Goal: Check status: Check status

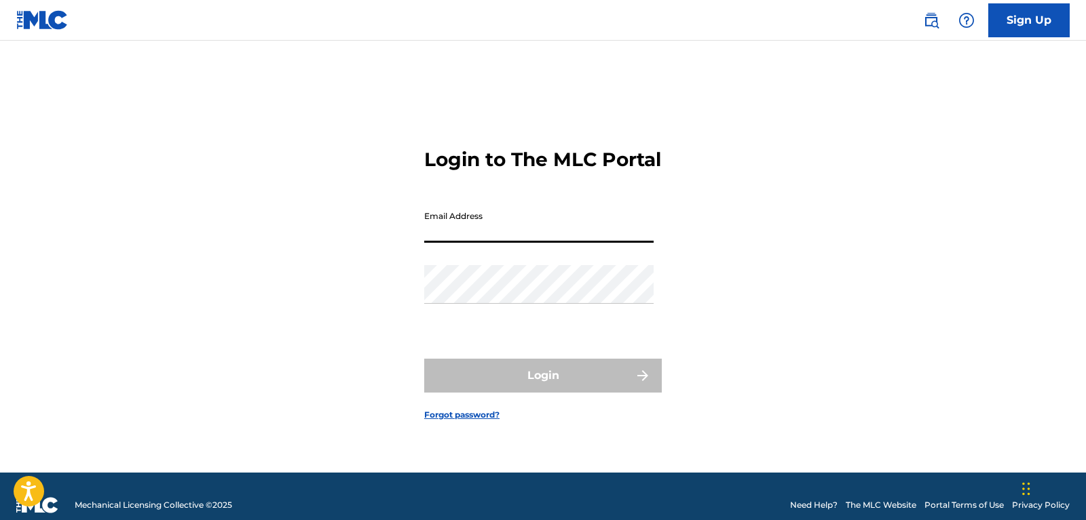
click at [522, 227] on input "Email Address" at bounding box center [538, 223] width 229 height 39
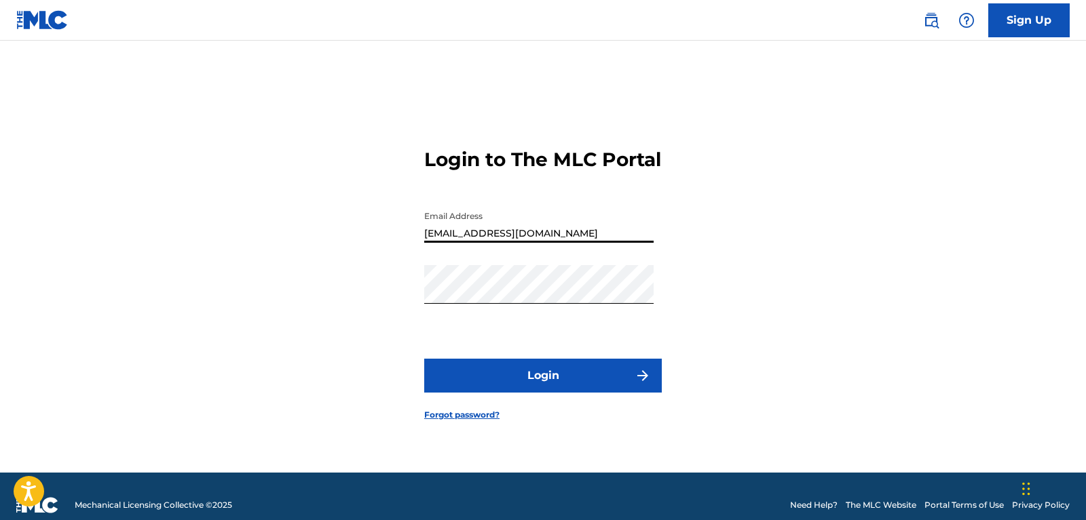
drag, startPoint x: 629, startPoint y: 242, endPoint x: 394, endPoint y: 236, distance: 234.8
click at [424, 236] on input "[EMAIL_ADDRESS][DOMAIN_NAME]" at bounding box center [538, 223] width 229 height 39
type input "[EMAIL_ADDRESS][DOMAIN_NAME]"
click at [600, 379] on button "Login" at bounding box center [542, 376] width 237 height 34
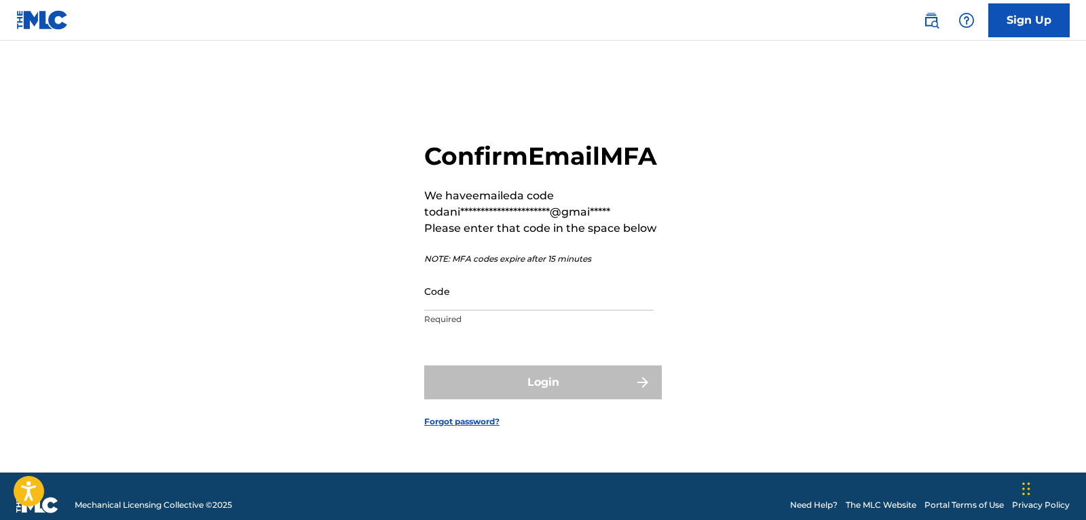
click at [530, 311] on input "Code" at bounding box center [538, 291] width 229 height 39
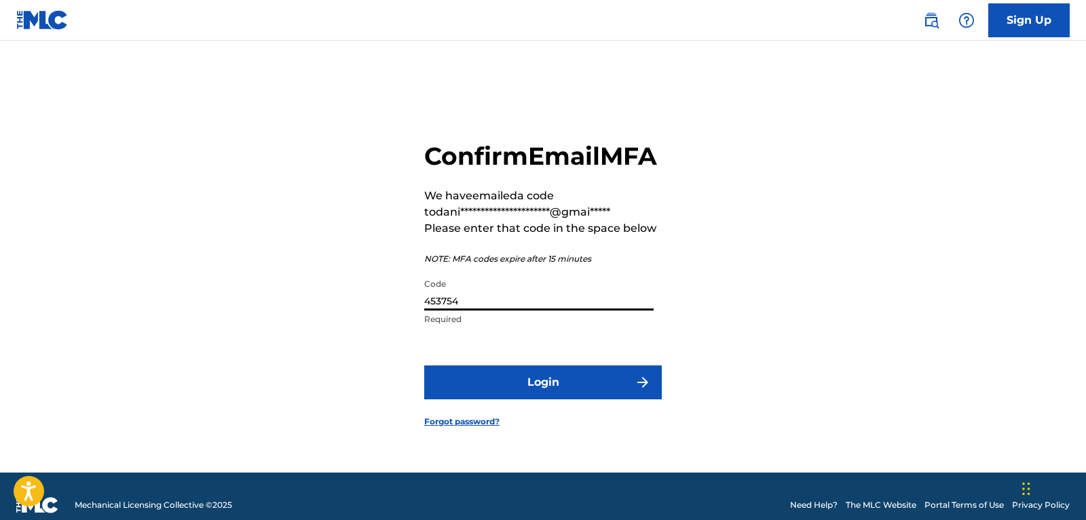
type input "453754"
click at [424, 366] on button "Login" at bounding box center [542, 383] width 237 height 34
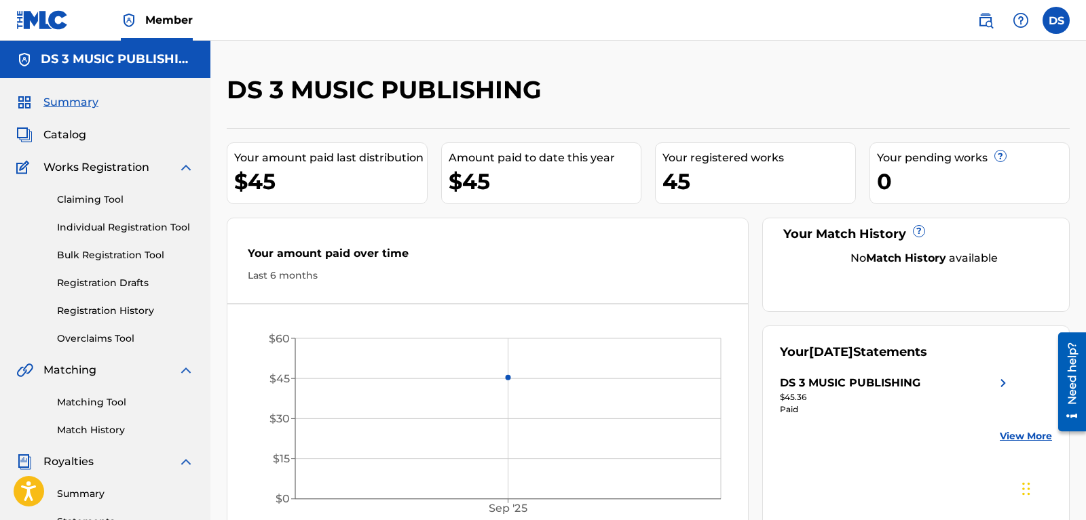
click at [1031, 438] on link "View More" at bounding box center [1025, 436] width 52 height 14
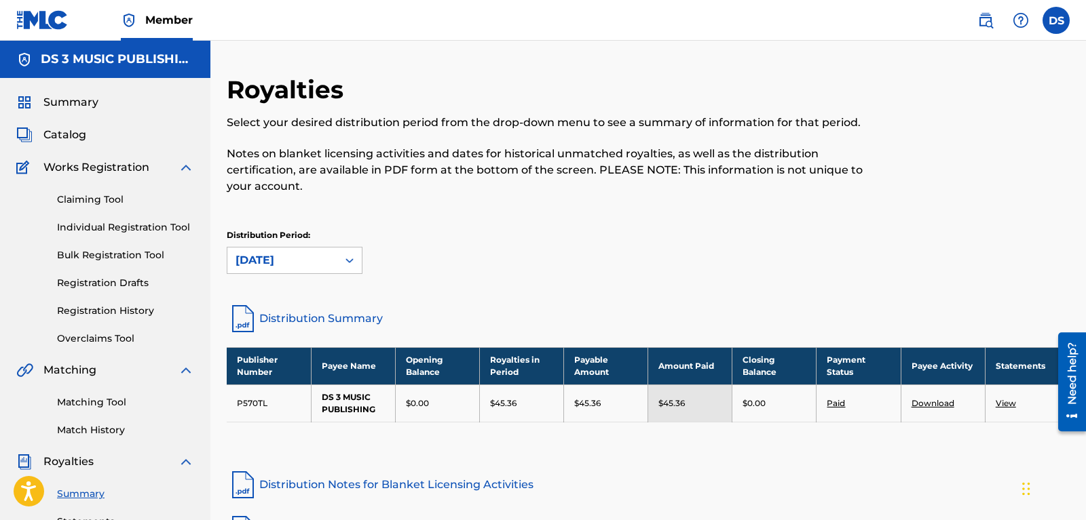
click at [1060, 27] on label at bounding box center [1055, 20] width 27 height 27
click at [1056, 20] on input "[PERSON_NAME] [PERSON_NAME] [EMAIL_ADDRESS][DOMAIN_NAME] Notification Preferenc…" at bounding box center [1056, 20] width 0 height 0
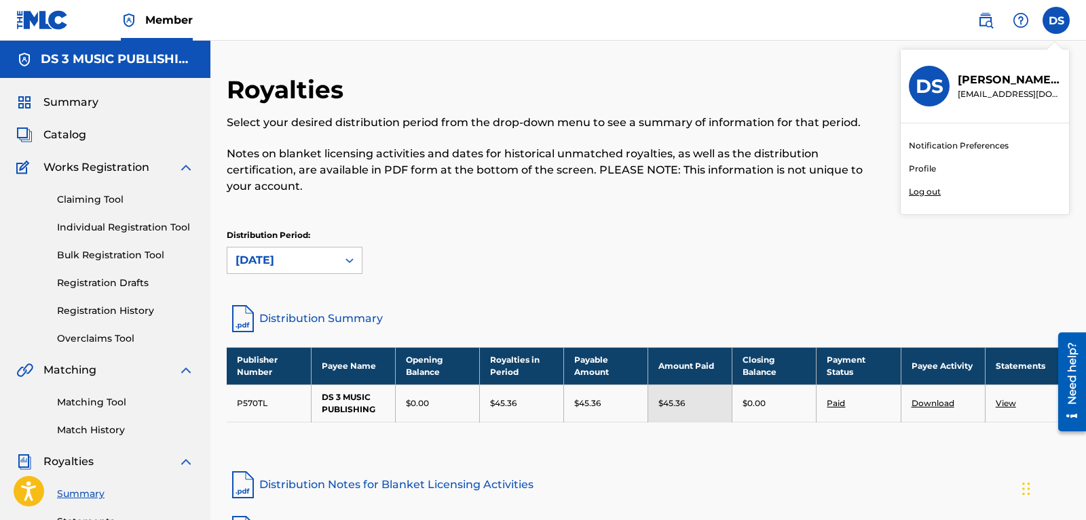
click at [927, 189] on p "Log out" at bounding box center [924, 192] width 32 height 12
click at [1056, 20] on input "[PERSON_NAME] [PERSON_NAME] [EMAIL_ADDRESS][DOMAIN_NAME] Notification Preferenc…" at bounding box center [1056, 20] width 0 height 0
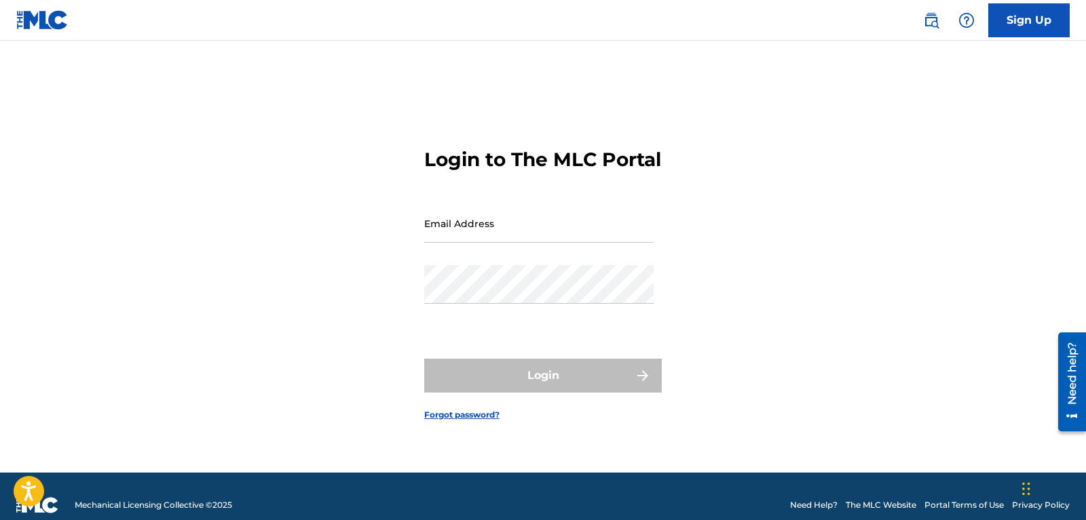
click at [573, 243] on input "Email Address" at bounding box center [538, 223] width 229 height 39
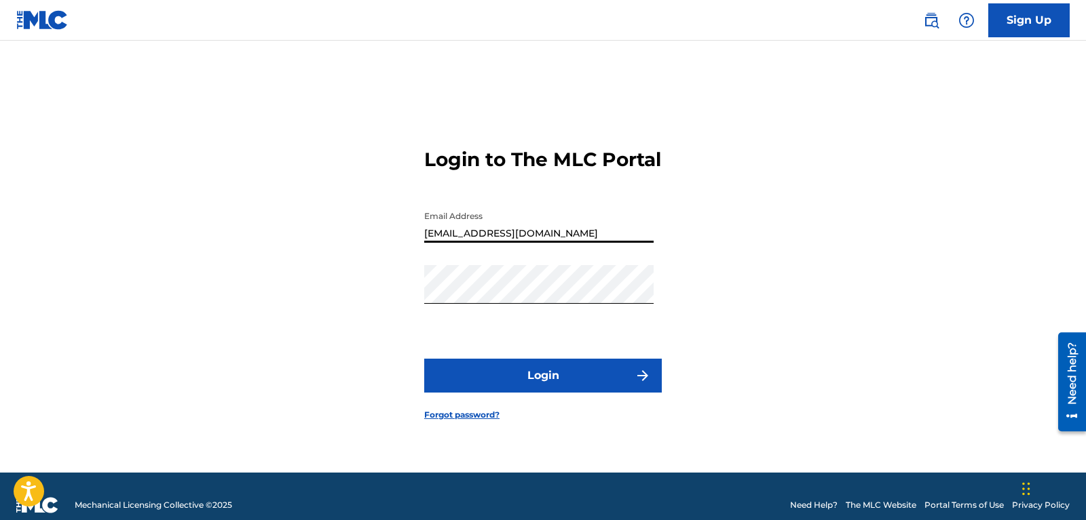
type input "[EMAIL_ADDRESS][DOMAIN_NAME]"
click at [552, 377] on button "Login" at bounding box center [542, 376] width 237 height 34
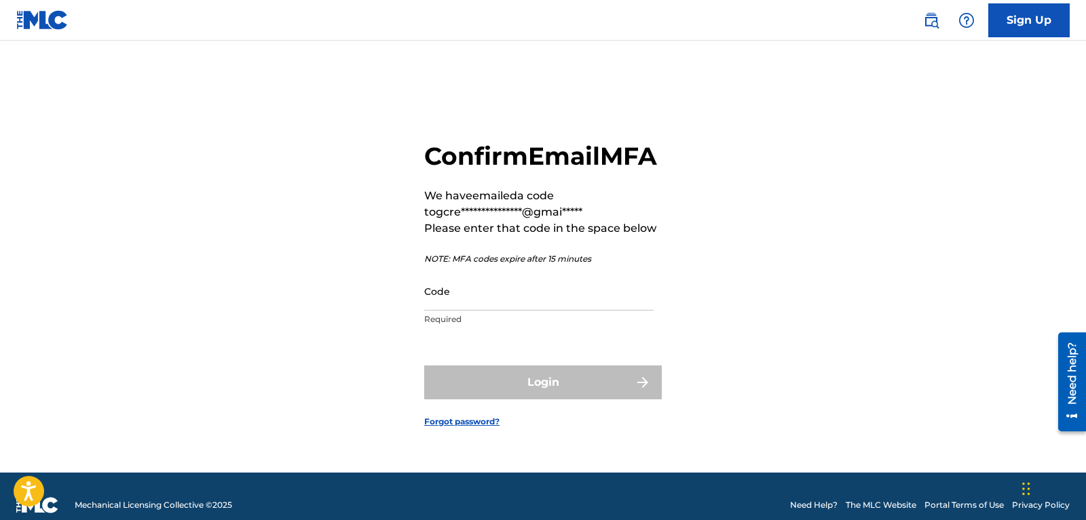
click at [555, 307] on input "Code" at bounding box center [538, 291] width 229 height 39
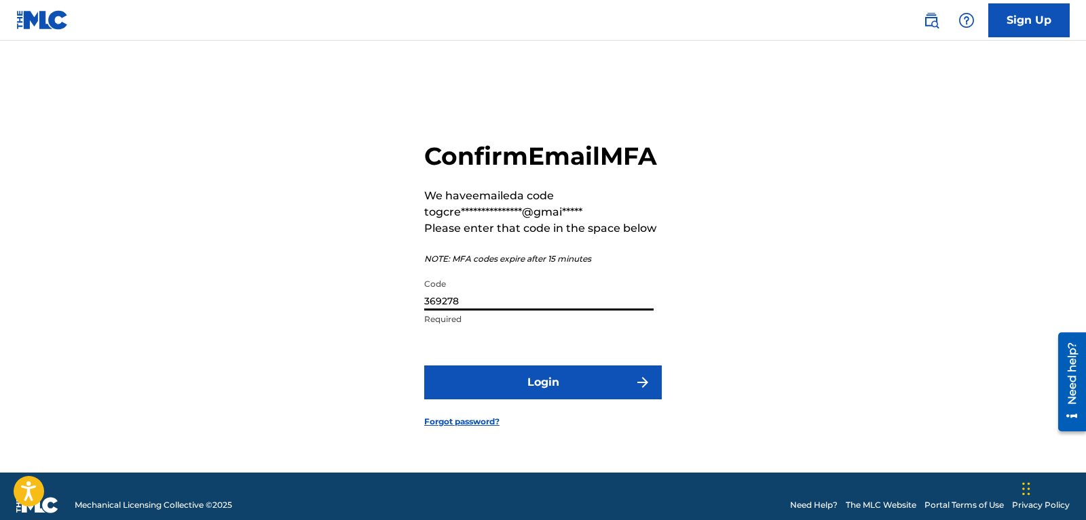
type input "369278"
click at [424, 366] on button "Login" at bounding box center [542, 383] width 237 height 34
